Goal: Task Accomplishment & Management: Manage account settings

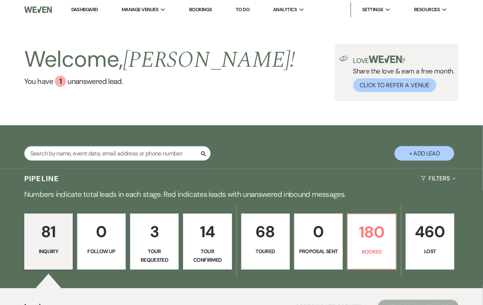
scroll to position [138, 0]
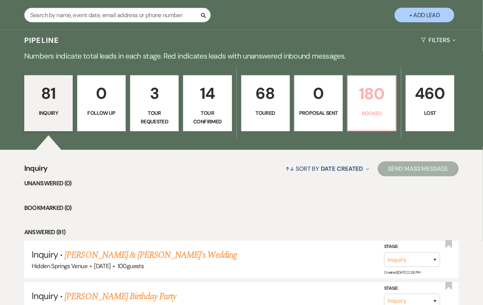
click at [363, 115] on p "Booked" at bounding box center [372, 113] width 39 height 8
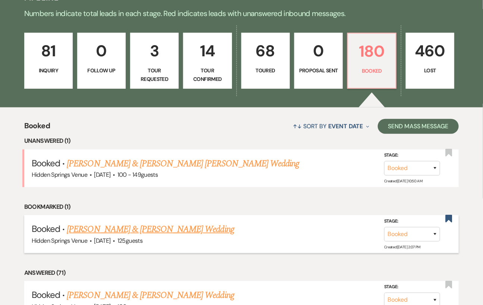
scroll to position [176, 0]
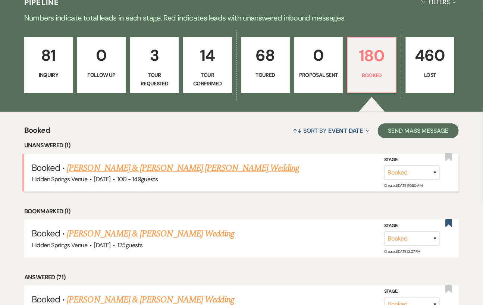
click at [194, 171] on link "[PERSON_NAME] & [PERSON_NAME] [PERSON_NAME] Wedding" at bounding box center [183, 168] width 232 height 13
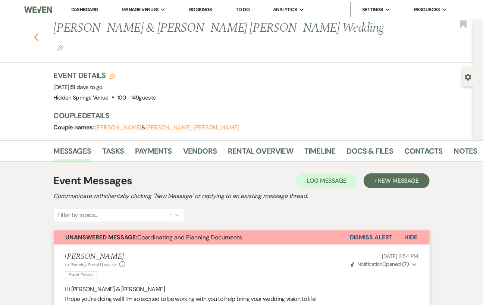
click at [38, 33] on use "button" at bounding box center [36, 37] width 5 height 8
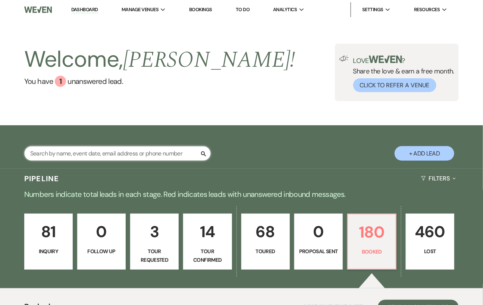
click at [100, 155] on input "text" at bounding box center [117, 153] width 187 height 15
type input "d"
type input "da"
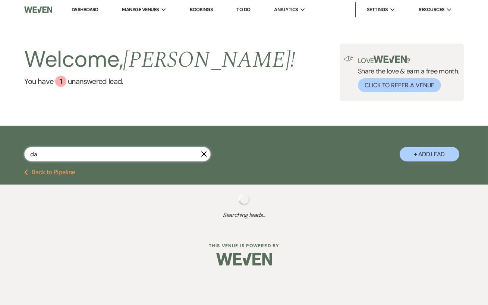
select select "4"
select select "8"
select select "1"
select select "5"
select select "8"
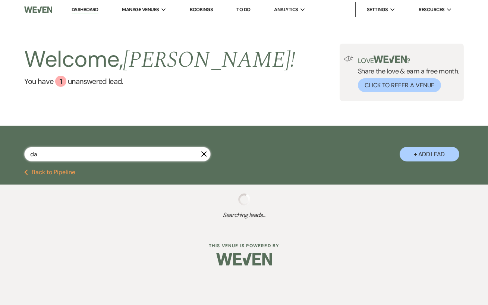
select select "11"
select select "8"
select select "5"
select select "8"
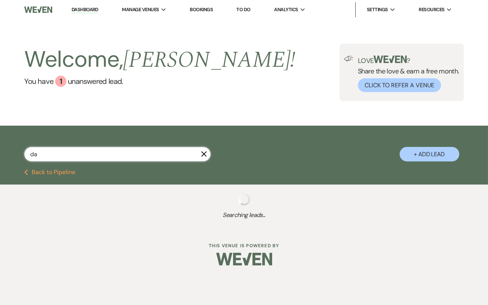
select select "5"
select select "8"
select select "1"
select select "8"
select select "6"
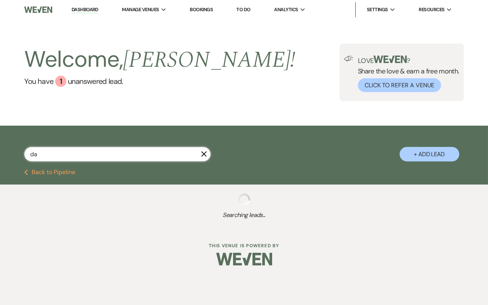
select select "5"
select select "8"
select select "6"
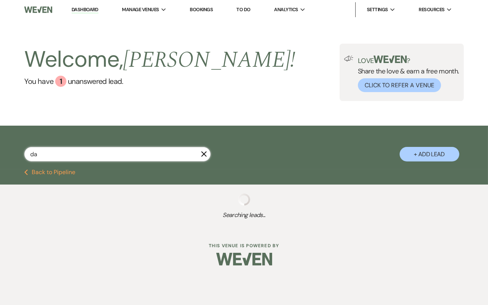
select select "8"
select select "5"
select select "8"
select select "5"
select select "8"
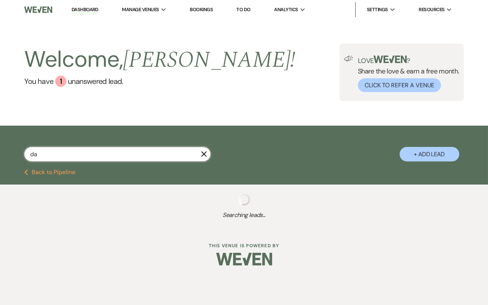
select select "5"
select select "8"
select select "6"
select select "5"
select select "8"
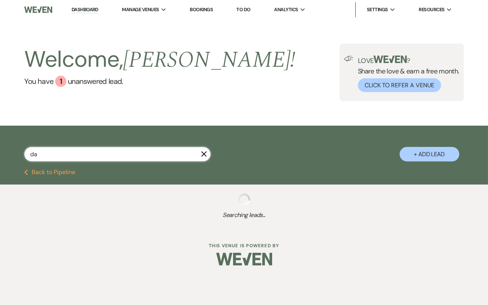
select select "7"
select select "8"
select select "5"
select select "8"
select select "11"
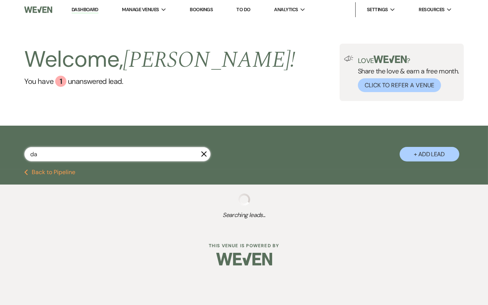
select select "8"
select select "5"
select select "8"
select select "5"
select select "8"
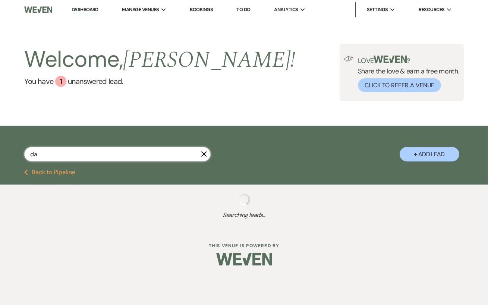
select select "6"
select select "8"
select select "3"
select select "8"
select select "5"
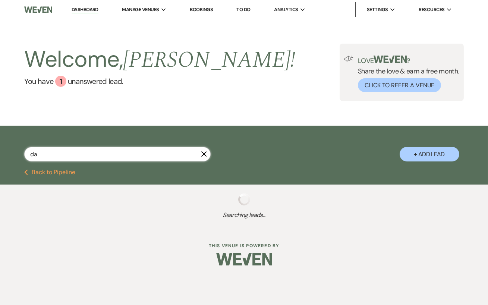
select select "8"
select select "5"
select select "8"
select select "5"
select select "8"
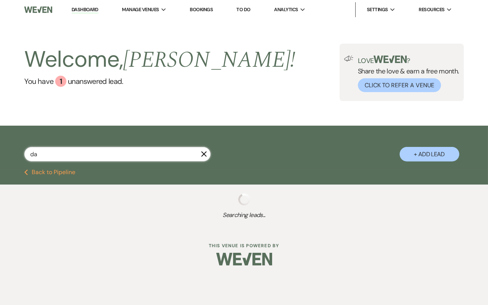
select select "5"
select select "8"
select select "6"
select select "8"
select select "5"
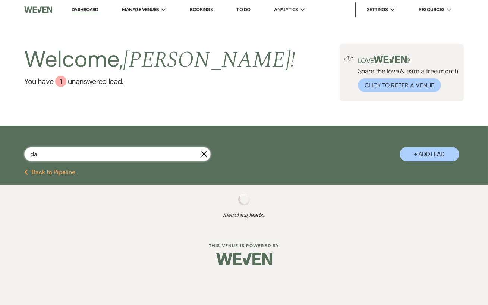
select select "8"
select select "6"
select select "8"
select select "5"
select select "8"
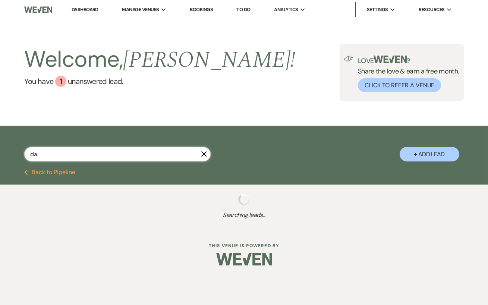
select select "5"
select select "8"
select select "5"
select select "8"
select select "5"
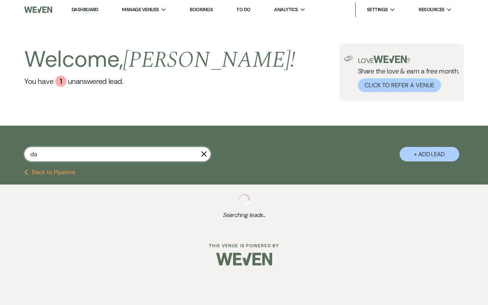
select select "8"
select select "5"
select select "8"
select select "5"
select select "8"
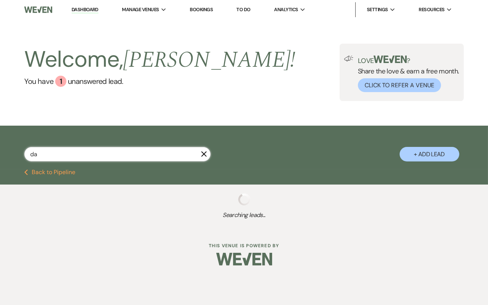
select select "6"
select select "8"
select select "7"
select select "8"
select select "4"
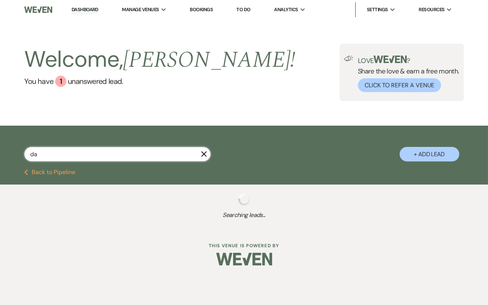
select select "8"
select select "6"
select select "8"
select select "5"
select select "8"
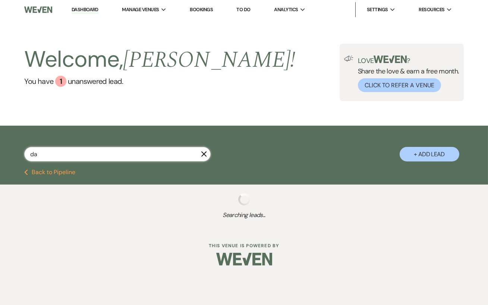
select select "7"
select select "5"
select select "8"
select select "5"
select select "8"
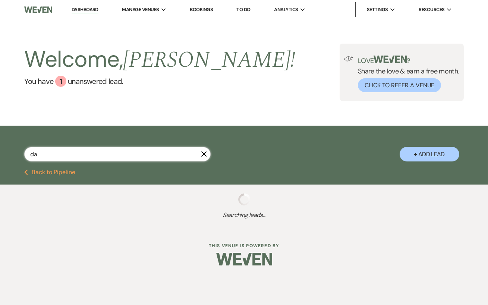
select select "5"
select select "8"
select select "5"
select select "8"
select select "5"
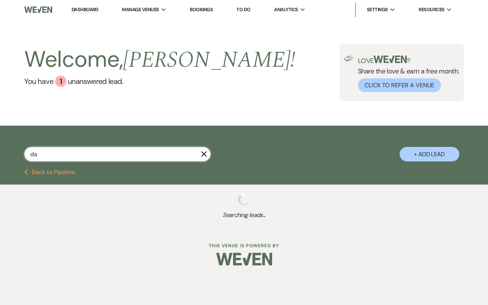
select select "8"
select select "5"
select select "8"
select select "5"
select select "8"
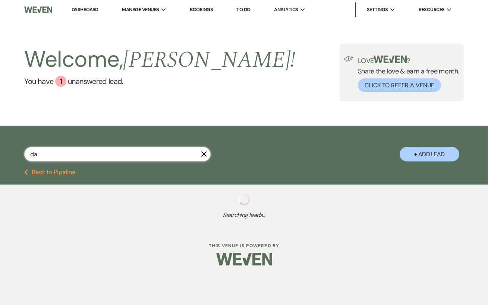
select select "5"
select select "8"
select select "6"
select select "8"
select select "3"
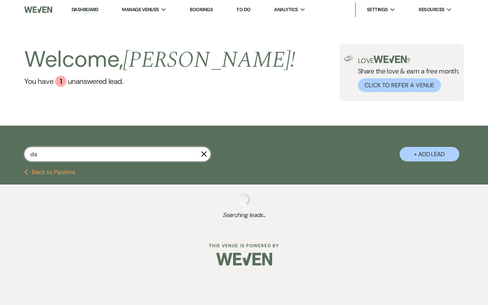
select select "8"
select select "5"
select select "8"
select select "5"
select select "8"
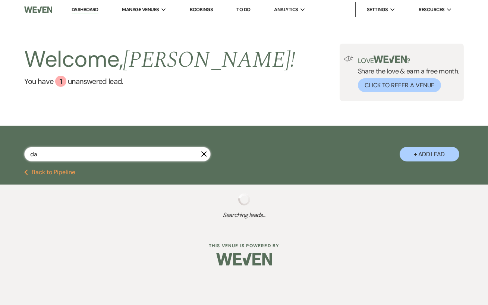
select select "5"
select select "8"
select select "11"
select select "8"
select select "5"
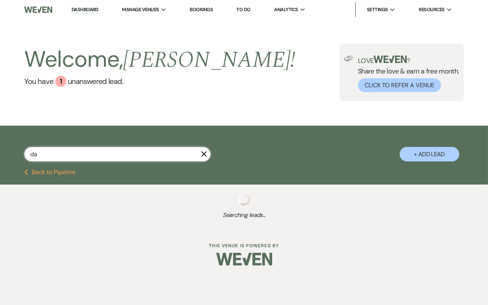
select select "8"
select select "1"
select select "8"
select select "5"
select select "8"
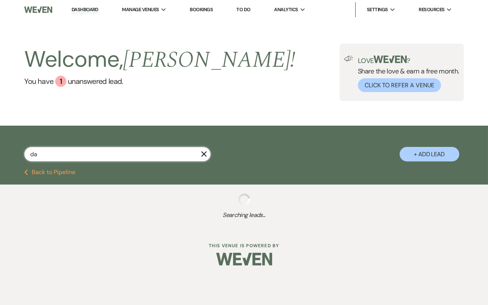
select select "8"
select select "5"
select select "8"
select select "6"
select select "8"
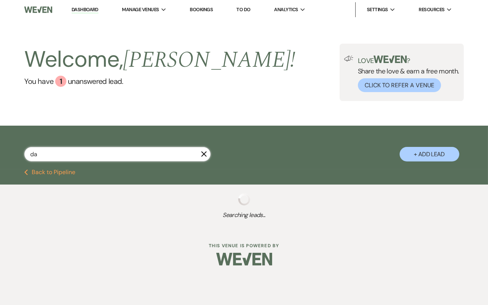
select select "5"
select select "8"
select select "5"
select select "8"
select select "5"
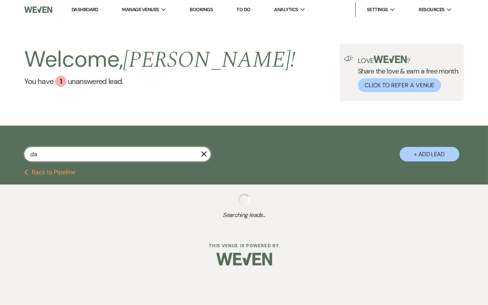
select select "8"
select select "5"
select select "8"
select select "5"
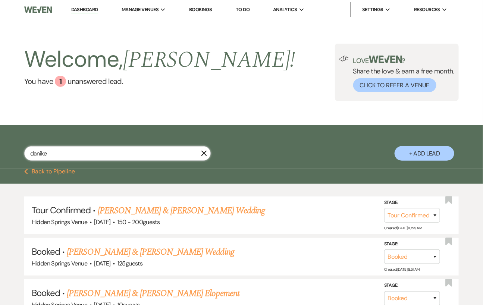
type input "danike l"
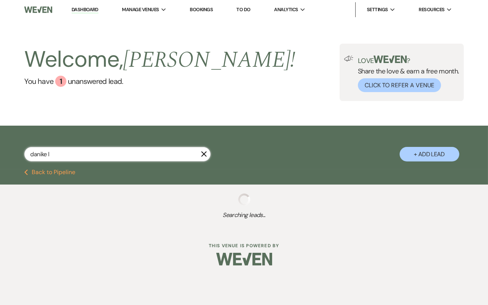
select select "4"
select select "2"
select select "8"
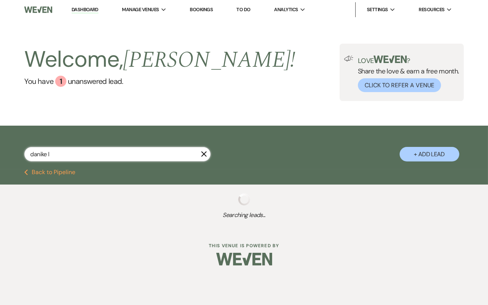
select select "5"
select select "8"
select select "11"
select select "5"
select select "4"
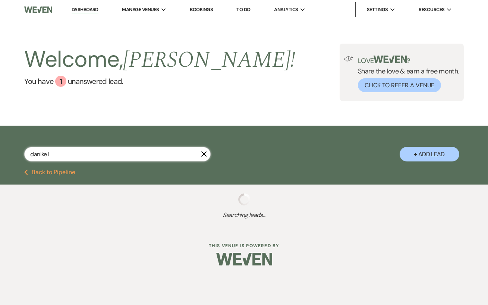
select select "4"
select select "5"
select select "4"
select select "5"
select select "8"
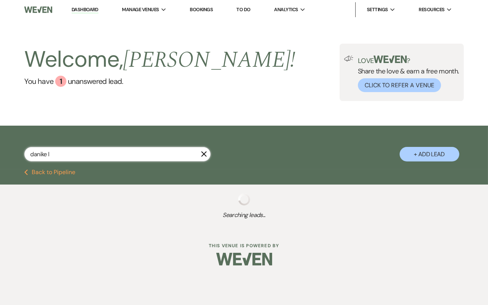
select select "11"
select select "8"
select select "11"
select select "8"
select select "11"
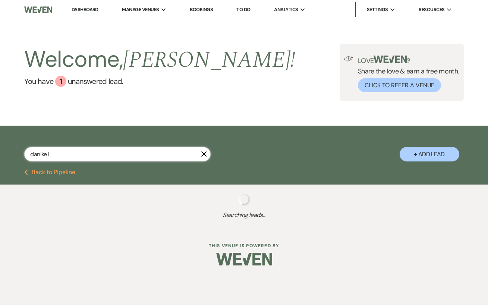
select select "5"
select select "8"
select select "3"
select select "2"
select select "5"
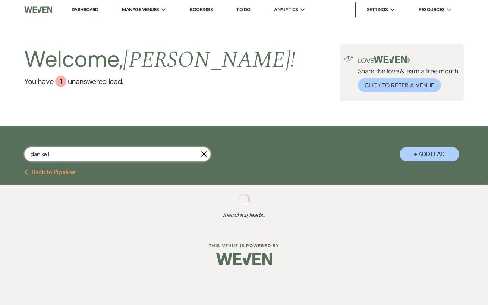
select select "8"
select select "11"
select select "5"
select select "8"
select select "1"
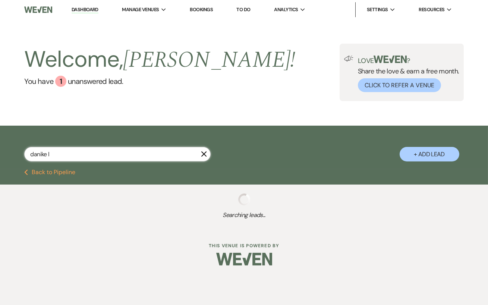
select select "2"
select select "5"
select select "8"
select select "11"
select select "8"
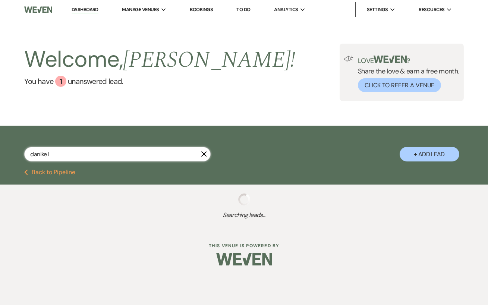
select select "5"
select select "4"
select select "5"
select select "8"
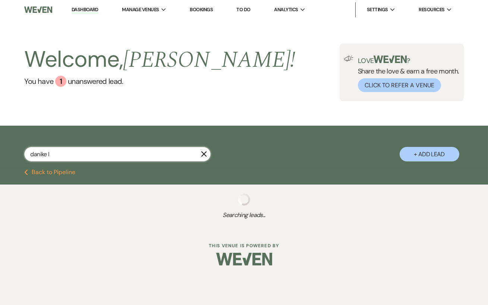
select select "6"
select select "5"
select select "8"
select select "4"
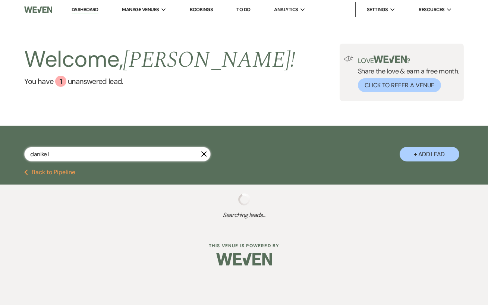
select select "8"
select select "4"
select select "8"
select select "6"
select select "5"
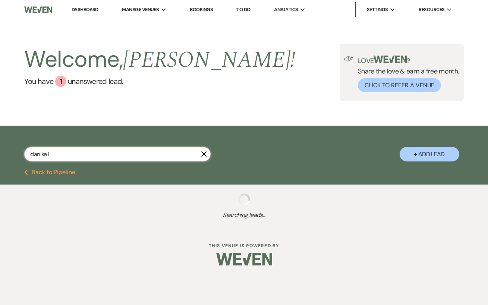
select select "8"
select select "6"
select select "5"
select select "8"
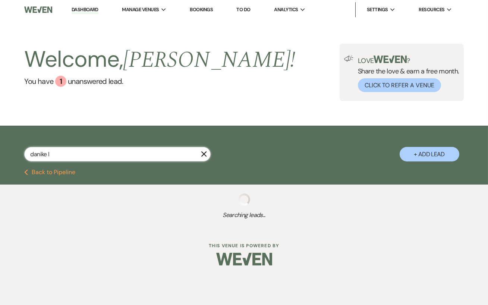
select select "8"
select select "1"
select select "5"
select select "8"
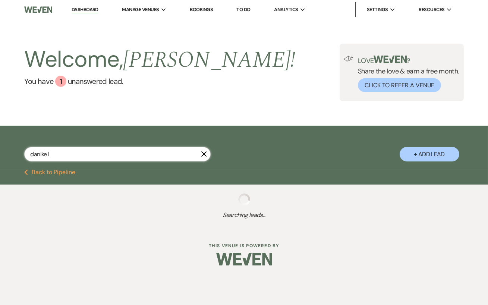
select select "11"
select select "8"
select select "11"
select select "5"
select select "8"
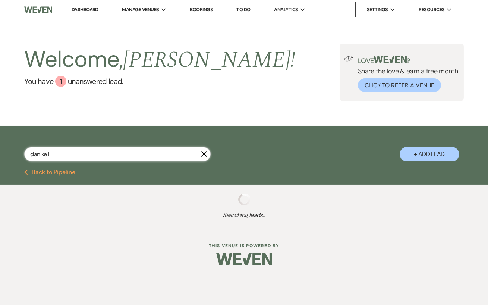
select select "5"
select select "8"
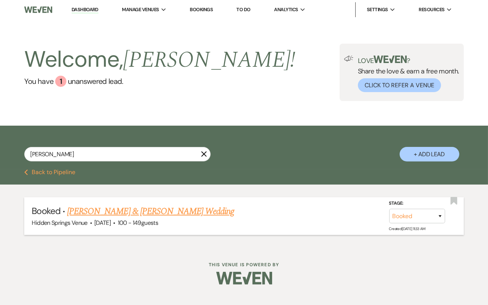
click at [166, 214] on link "[PERSON_NAME] & [PERSON_NAME] Wedding" at bounding box center [150, 211] width 167 height 13
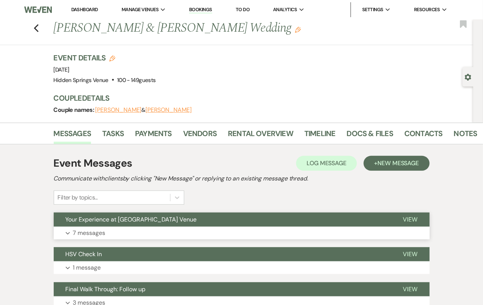
click at [162, 232] on button "Expand 7 messages" at bounding box center [242, 233] width 376 height 13
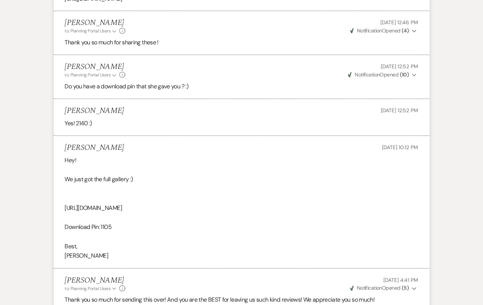
scroll to position [551, 0]
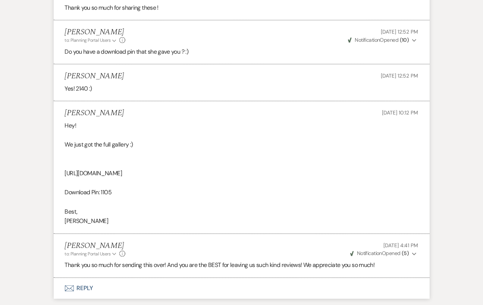
drag, startPoint x: 215, startPoint y: 172, endPoint x: 60, endPoint y: 173, distance: 155.2
click at [60, 173] on li "[PERSON_NAME] [DATE] 10:12 PM Hey! We just got the full gallery :) [URL][DOMAIN…" at bounding box center [242, 167] width 376 height 132
copy div "[URL][DOMAIN_NAME]"
click at [181, 147] on div "Hey! We just got the full gallery :) [URL][DOMAIN_NAME] Download Pin: 1105 Best…" at bounding box center [242, 173] width 354 height 105
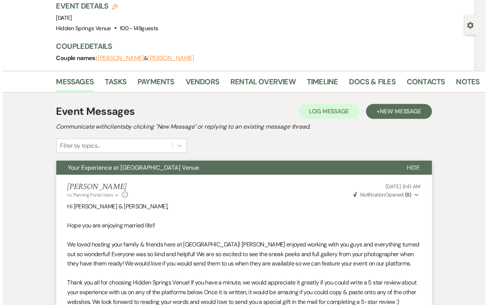
scroll to position [0, 0]
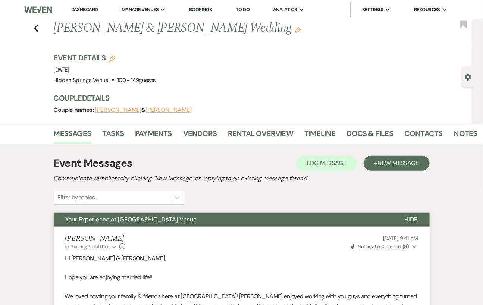
click at [86, 9] on link "Dashboard" at bounding box center [84, 9] width 27 height 6
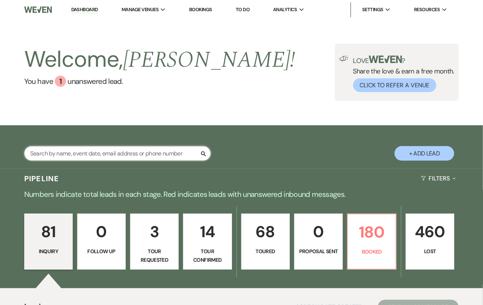
click at [87, 155] on input "text" at bounding box center [117, 153] width 187 height 15
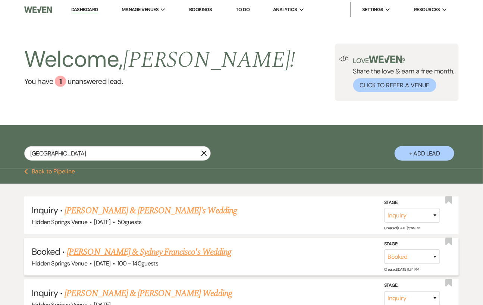
click at [137, 256] on link "[PERSON_NAME] & Sydney Francisco's Wedding" at bounding box center [149, 251] width 165 height 13
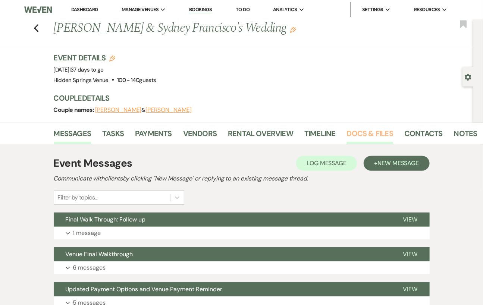
click at [360, 132] on link "Docs & Files" at bounding box center [370, 136] width 46 height 16
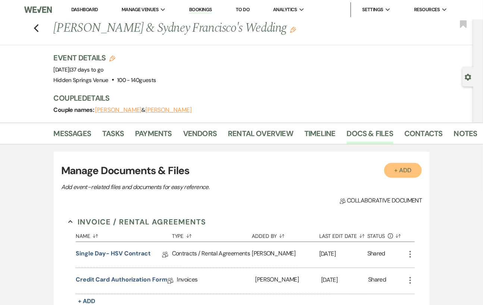
click at [396, 171] on button "+ Add" at bounding box center [403, 170] width 38 height 15
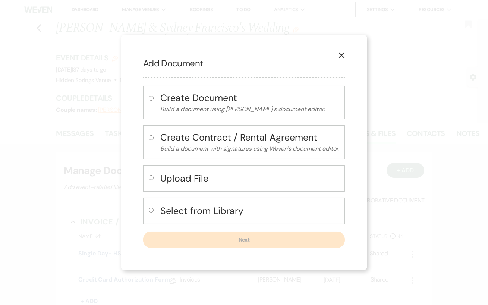
click at [149, 175] on input "radio" at bounding box center [151, 177] width 5 height 5
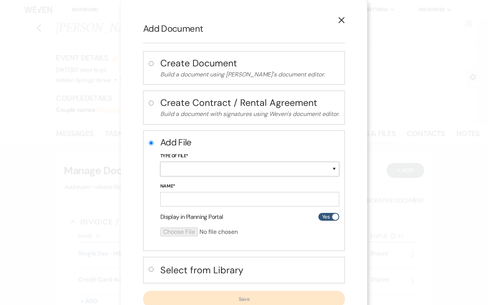
click at [178, 169] on select "Special Event Insurance Vendor Certificate of Insurance Contracts / Rental Agre…" at bounding box center [249, 169] width 179 height 15
click at [184, 203] on input "Name*" at bounding box center [249, 199] width 179 height 15
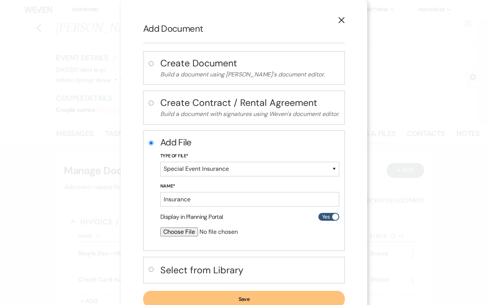
click at [187, 229] on input "file" at bounding box center [230, 232] width 140 height 9
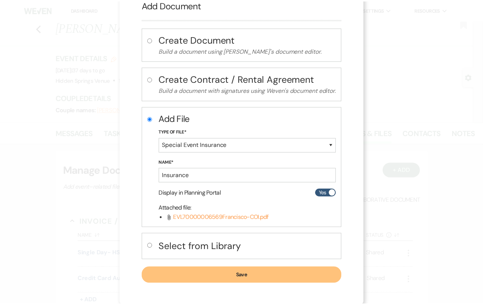
scroll to position [25, 0]
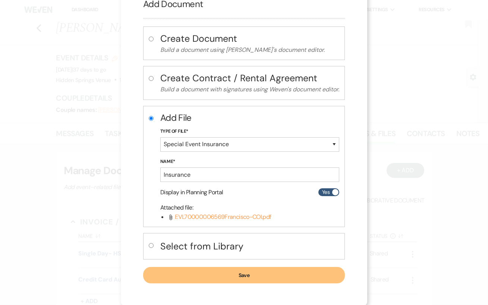
click at [283, 278] on button "Save" at bounding box center [244, 275] width 202 height 16
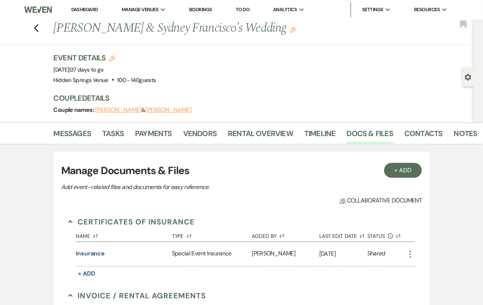
click at [80, 10] on link "Dashboard" at bounding box center [84, 9] width 27 height 6
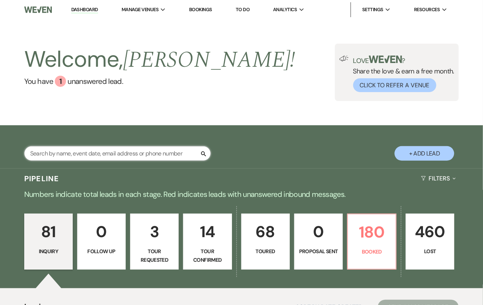
click at [62, 153] on input "text" at bounding box center [117, 153] width 187 height 15
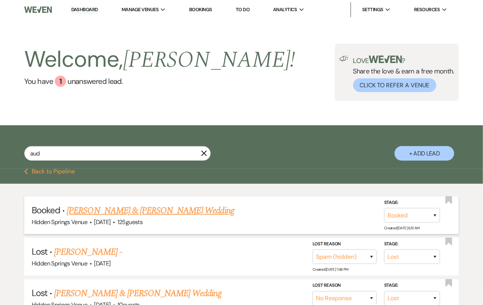
click at [137, 209] on link "[PERSON_NAME] & [PERSON_NAME] Wedding" at bounding box center [150, 210] width 167 height 13
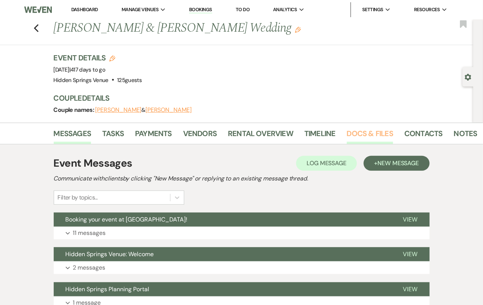
click at [372, 131] on link "Docs & Files" at bounding box center [370, 136] width 46 height 16
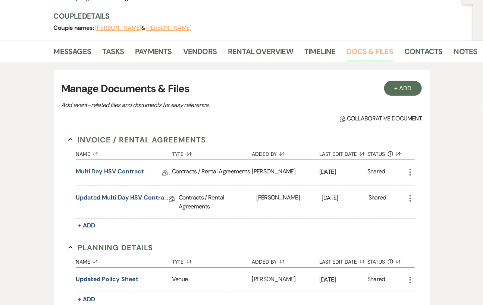
scroll to position [88, 0]
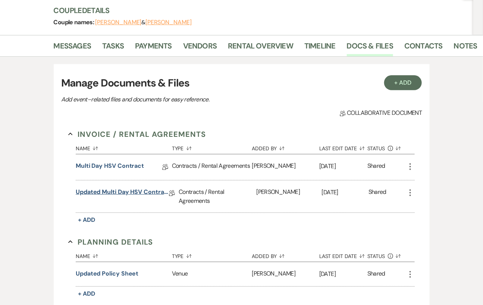
click at [133, 191] on link "Updated Multi Day HSV Contract" at bounding box center [122, 194] width 93 height 12
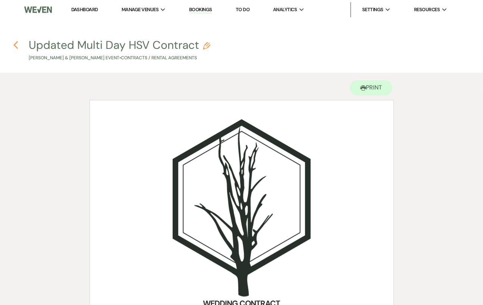
click at [15, 48] on icon "Previous" at bounding box center [16, 45] width 6 height 9
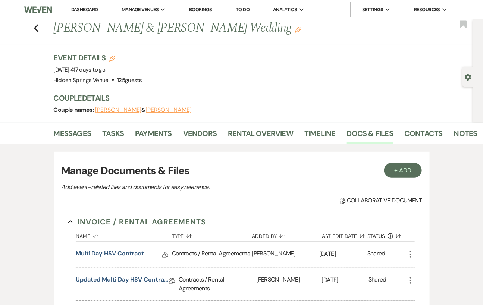
click at [90, 10] on link "Dashboard" at bounding box center [84, 9] width 27 height 6
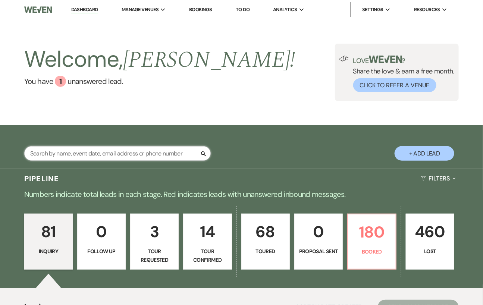
click at [79, 150] on input "text" at bounding box center [117, 153] width 187 height 15
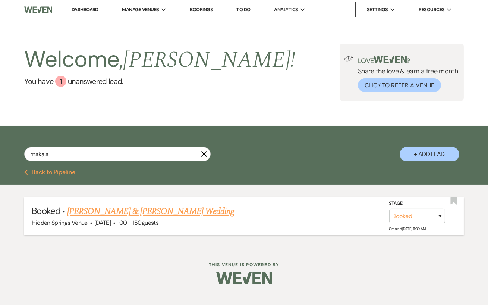
click at [160, 211] on link "[PERSON_NAME] & [PERSON_NAME] Wedding" at bounding box center [150, 211] width 167 height 13
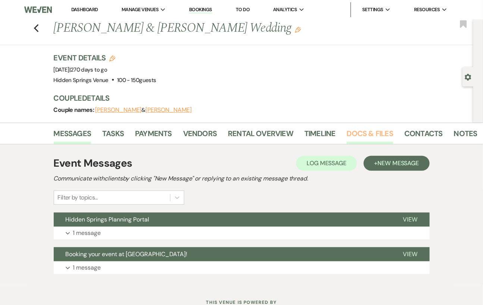
click at [356, 138] on link "Docs & Files" at bounding box center [370, 136] width 46 height 16
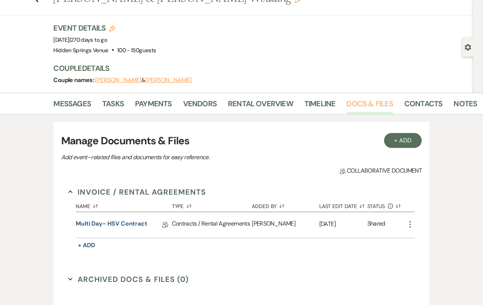
scroll to position [34, 0]
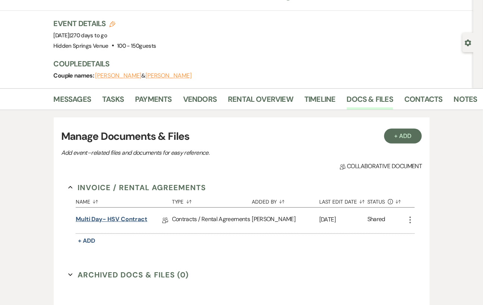
click at [123, 219] on link "Multi Day- HSV Contract" at bounding box center [112, 221] width 72 height 12
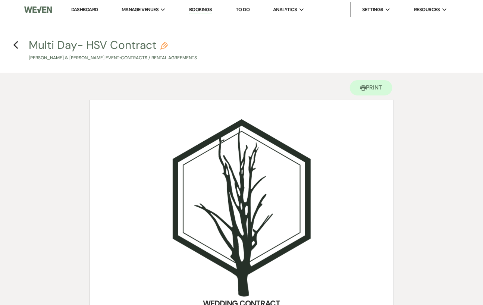
click at [85, 8] on link "Dashboard" at bounding box center [84, 9] width 27 height 6
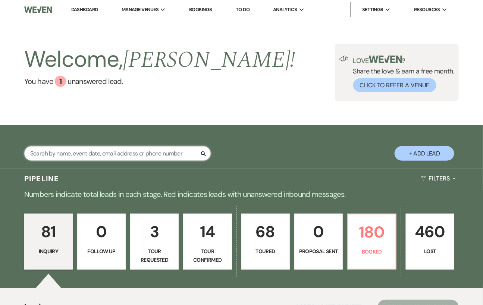
click at [50, 153] on input "text" at bounding box center [117, 153] width 187 height 15
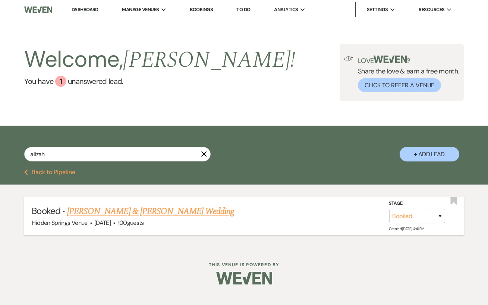
click at [165, 210] on link "[PERSON_NAME] & [PERSON_NAME] Wedding" at bounding box center [150, 211] width 167 height 13
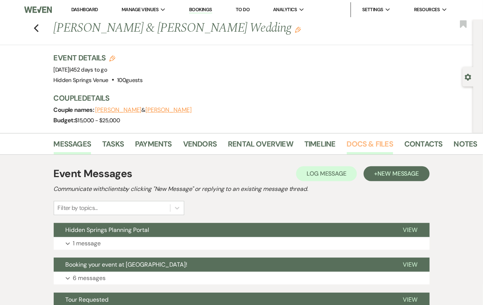
click at [362, 140] on link "Docs & Files" at bounding box center [370, 146] width 46 height 16
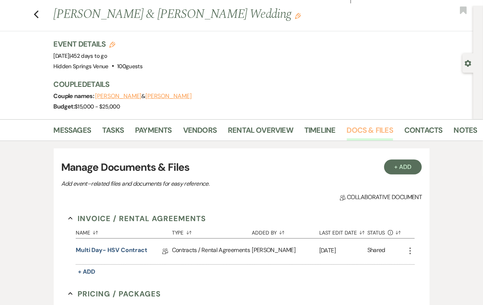
scroll to position [60, 0]
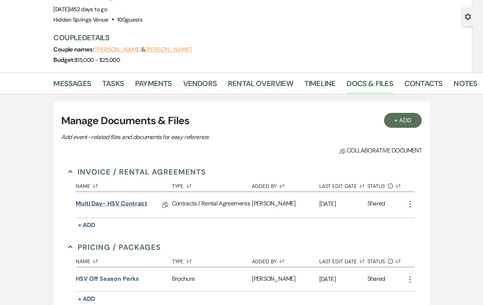
click at [115, 203] on link "Multi Day- HSV Contract" at bounding box center [112, 205] width 72 height 12
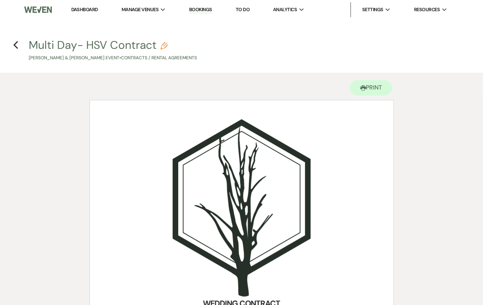
click at [86, 9] on link "Dashboard" at bounding box center [84, 9] width 27 height 6
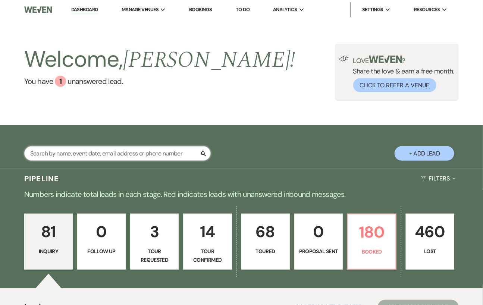
click at [92, 153] on input "text" at bounding box center [117, 153] width 187 height 15
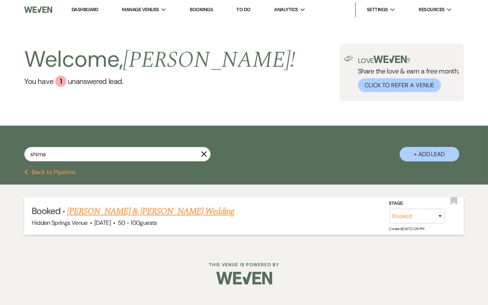
click at [117, 212] on link "[PERSON_NAME] & [PERSON_NAME] Wedding" at bounding box center [150, 211] width 167 height 13
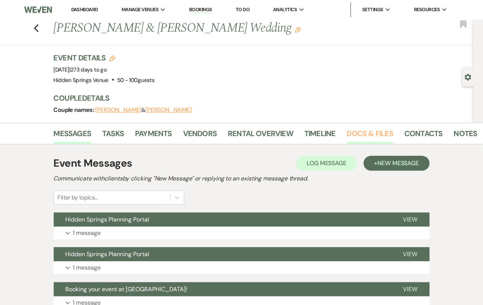
click at [364, 129] on link "Docs & Files" at bounding box center [370, 136] width 46 height 16
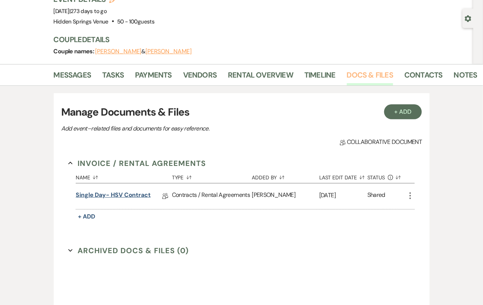
scroll to position [60, 0]
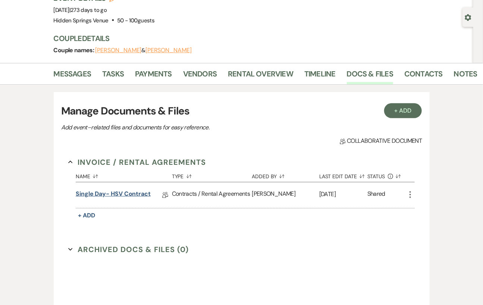
click at [120, 194] on link "Single Day- HSV Contract" at bounding box center [113, 196] width 75 height 12
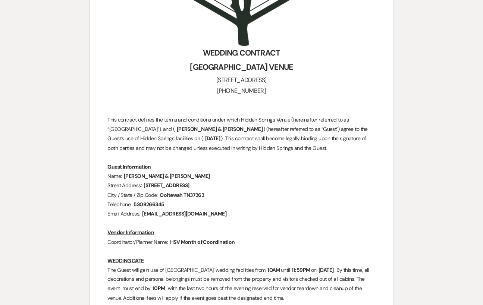
scroll to position [251, 0]
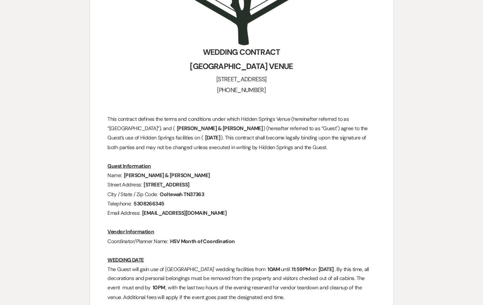
click at [280, 202] on p "Telephone: ﻿ 5308266345 ﻿" at bounding box center [242, 203] width 268 height 9
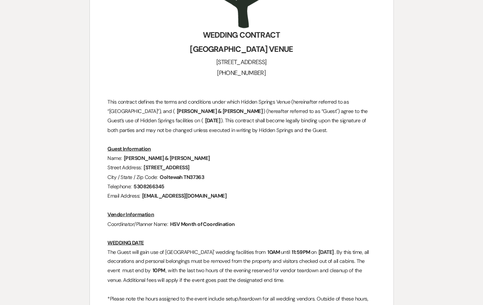
scroll to position [281, 0]
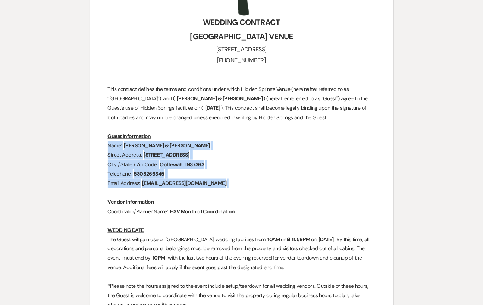
drag, startPoint x: 207, startPoint y: 185, endPoint x: 107, endPoint y: 147, distance: 107.0
click at [242, 145] on p "Name: ﻿ [PERSON_NAME] & [PERSON_NAME] ﻿" at bounding box center [242, 145] width 268 height 9
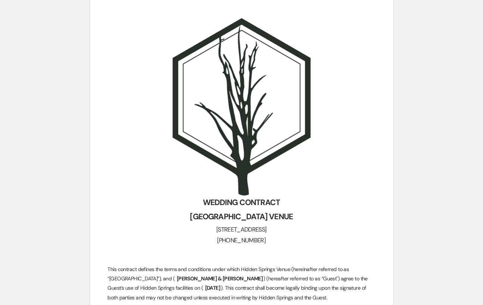
scroll to position [0, 0]
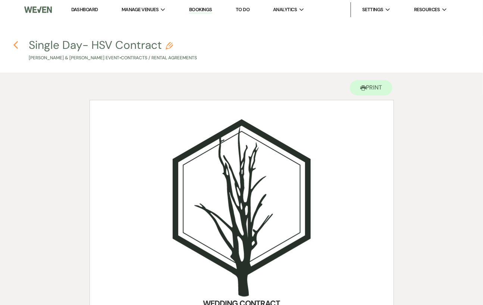
click at [16, 45] on icon "Previous" at bounding box center [16, 45] width 6 height 9
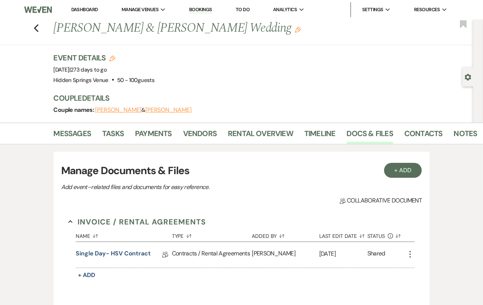
click at [88, 11] on link "Dashboard" at bounding box center [84, 9] width 27 height 6
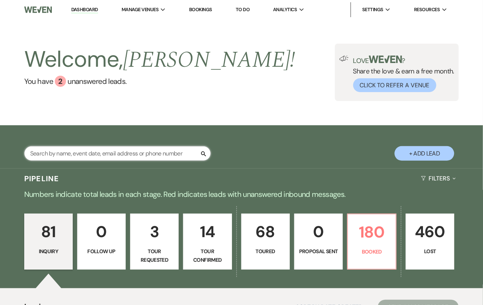
click at [77, 154] on input "text" at bounding box center [117, 153] width 187 height 15
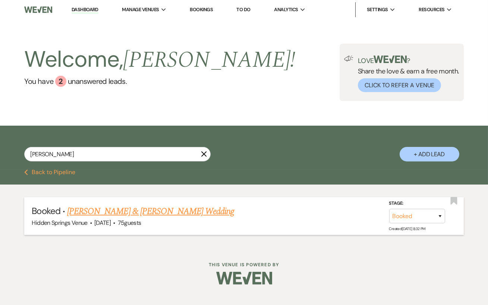
click at [96, 211] on link "[PERSON_NAME] & [PERSON_NAME] Wedding" at bounding box center [150, 211] width 167 height 13
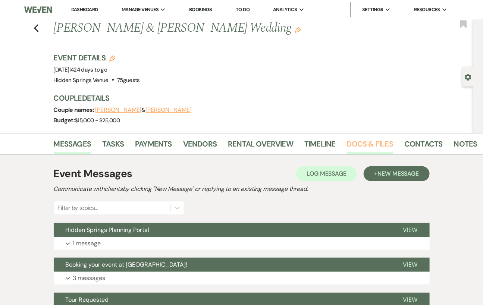
click at [372, 145] on link "Docs & Files" at bounding box center [370, 146] width 46 height 16
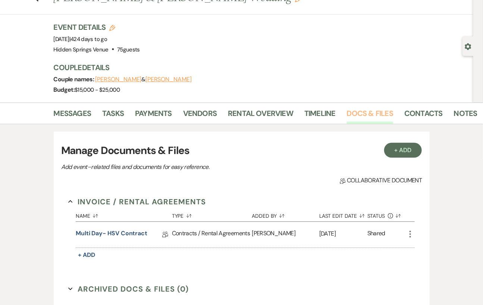
scroll to position [91, 0]
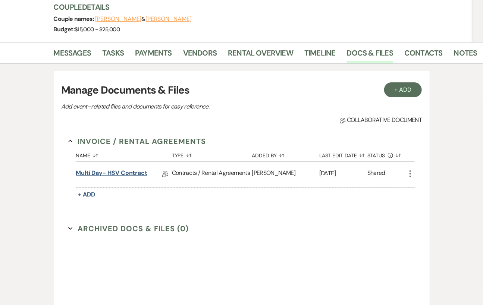
click at [111, 175] on link "Multi Day- HSV Contract" at bounding box center [112, 175] width 72 height 12
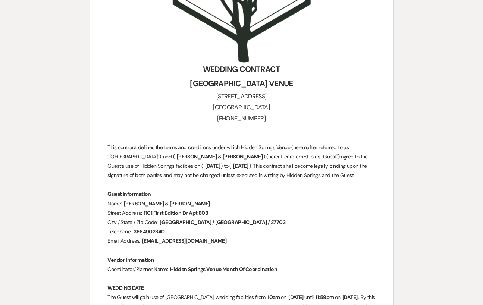
scroll to position [240, 0]
